Goal: Use online tool/utility: Utilize a website feature to perform a specific function

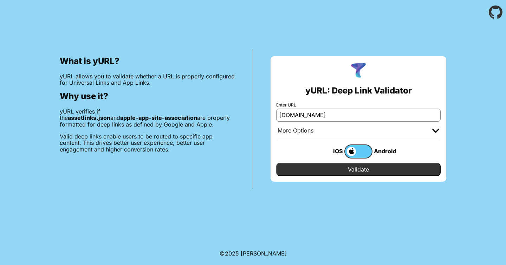
type input "[DOMAIN_NAME]"
click at [361, 167] on input "Validate" at bounding box center [358, 169] width 164 height 13
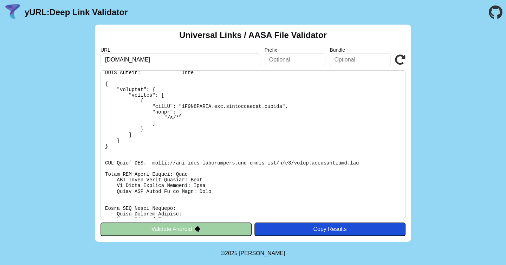
scroll to position [51, 0]
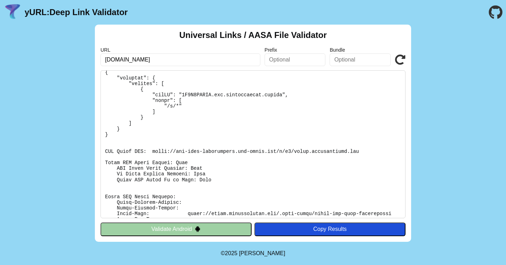
click at [461, 93] on div "Universal Links / AASA File Validator URL links.butternutbox.com Prefix Bundle …" at bounding box center [253, 133] width 506 height 217
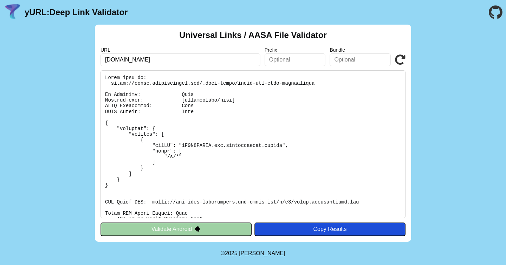
click at [469, 81] on div "Universal Links / AASA File Validator URL links.butternutbox.com Prefix Bundle …" at bounding box center [253, 133] width 506 height 217
click at [221, 231] on button "Validate Android" at bounding box center [175, 228] width 151 height 13
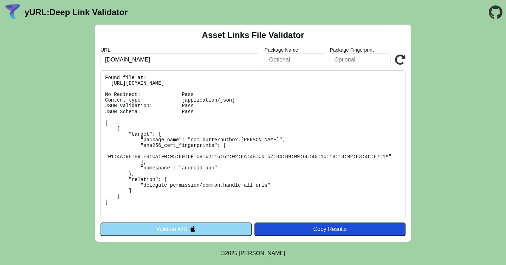
click at [201, 228] on button "Validate iOS" at bounding box center [175, 228] width 151 height 13
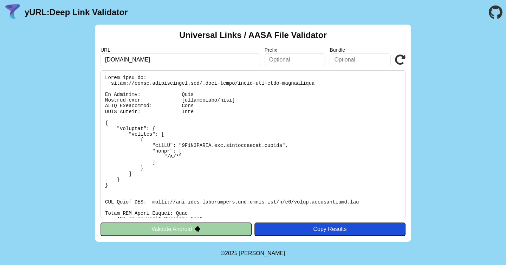
click at [431, 109] on div "Universal Links / AASA File Validator URL links.butternutbox.com Prefix Bundle …" at bounding box center [253, 133] width 506 height 217
